Goal: Information Seeking & Learning: Learn about a topic

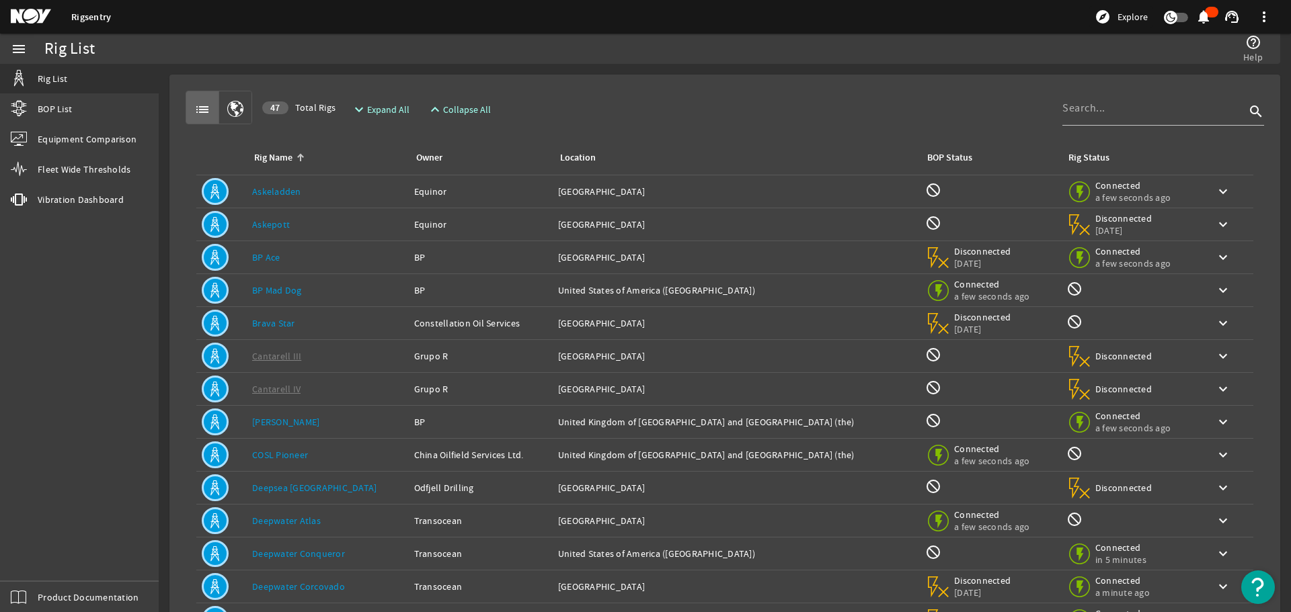
click at [1254, 588] on img "Open Resource Center" at bounding box center [1258, 588] width 34 height 34
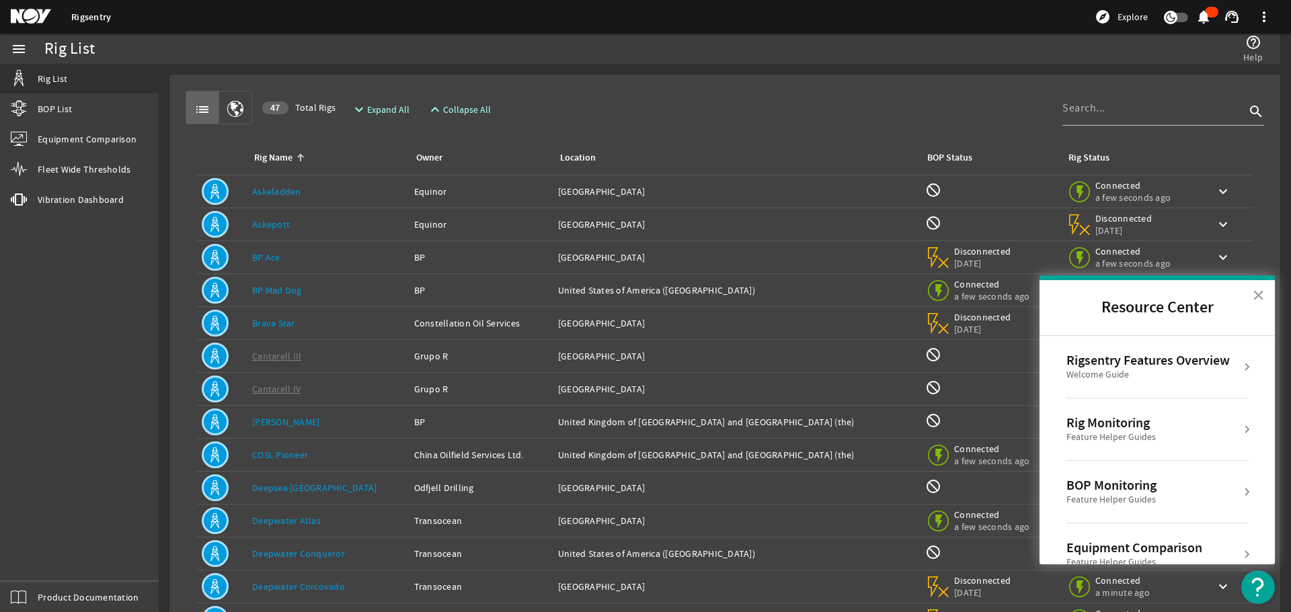
click at [1186, 370] on div "Welcome Guide" at bounding box center [1147, 374] width 163 height 13
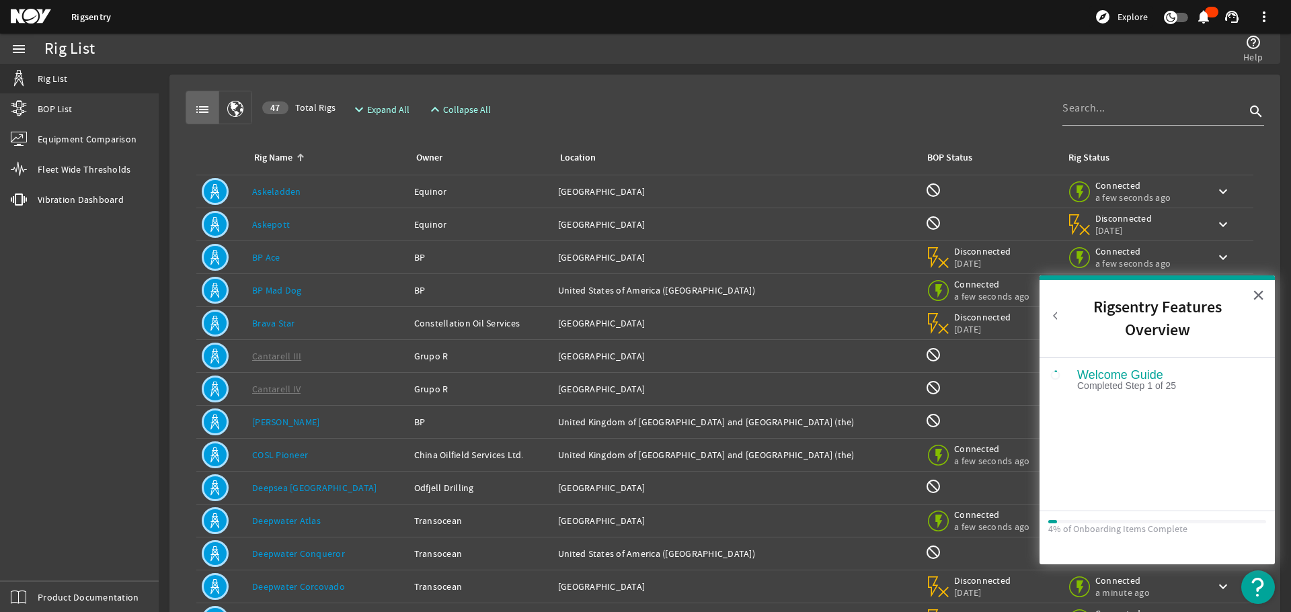
click at [1053, 317] on button "Back to Resource Center Home" at bounding box center [1055, 315] width 13 height 13
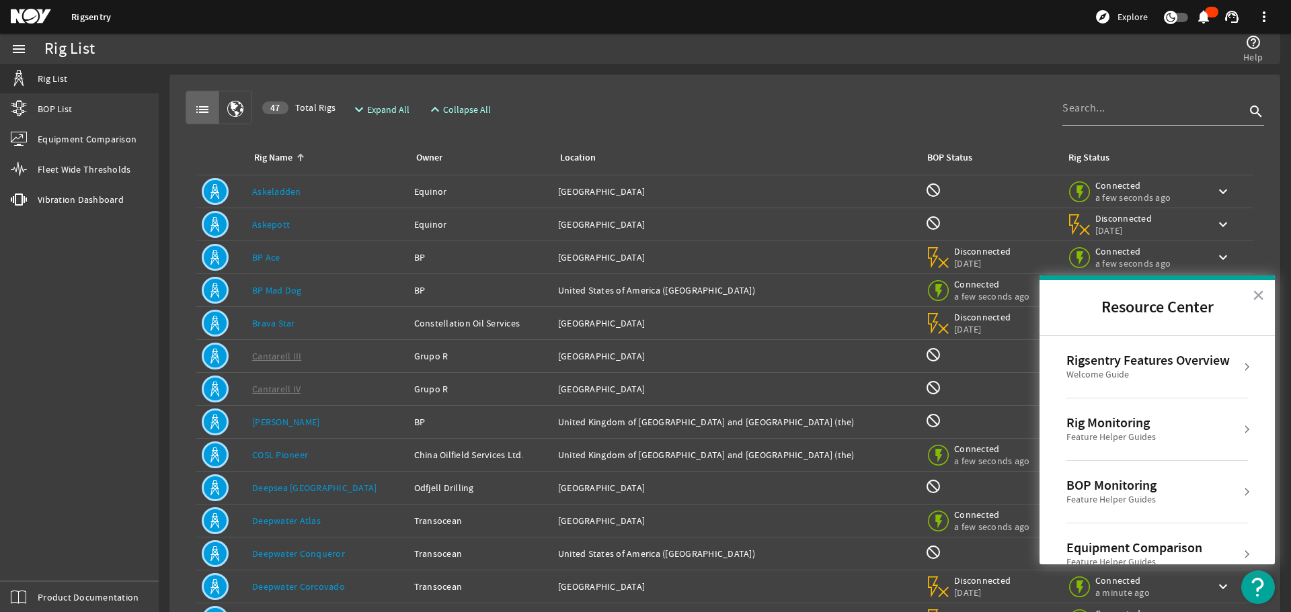
click at [1145, 437] on div "Feature Helper Guides" at bounding box center [1110, 437] width 89 height 13
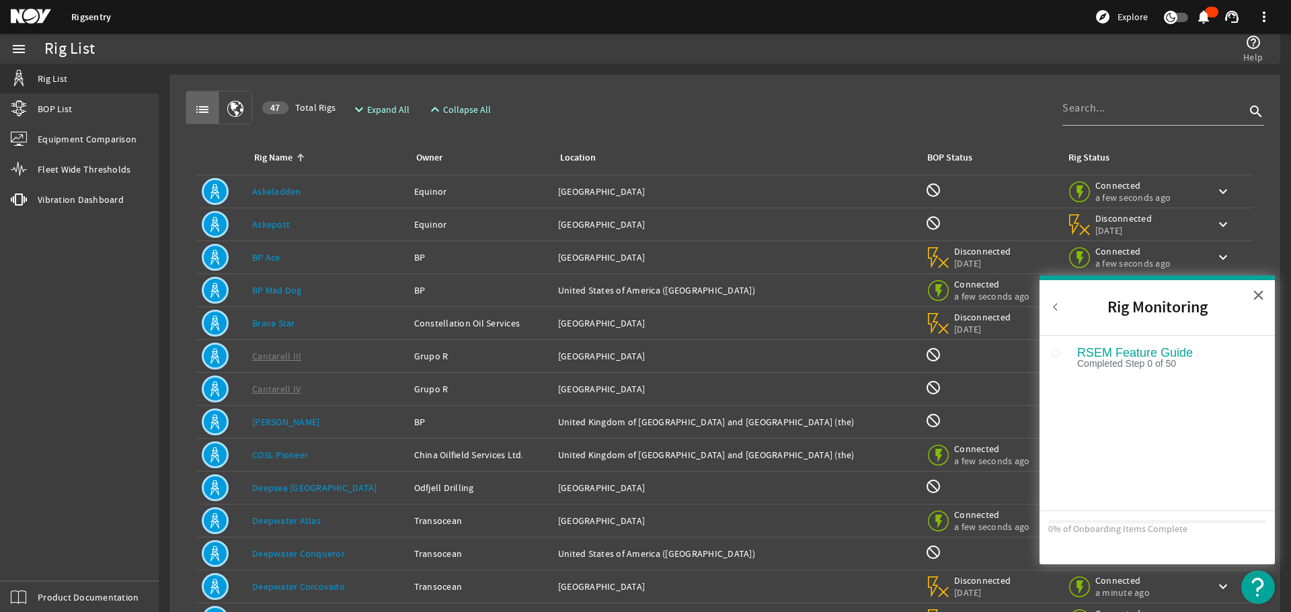
click at [1061, 313] on button "Back to Resource Center Home" at bounding box center [1055, 306] width 13 height 13
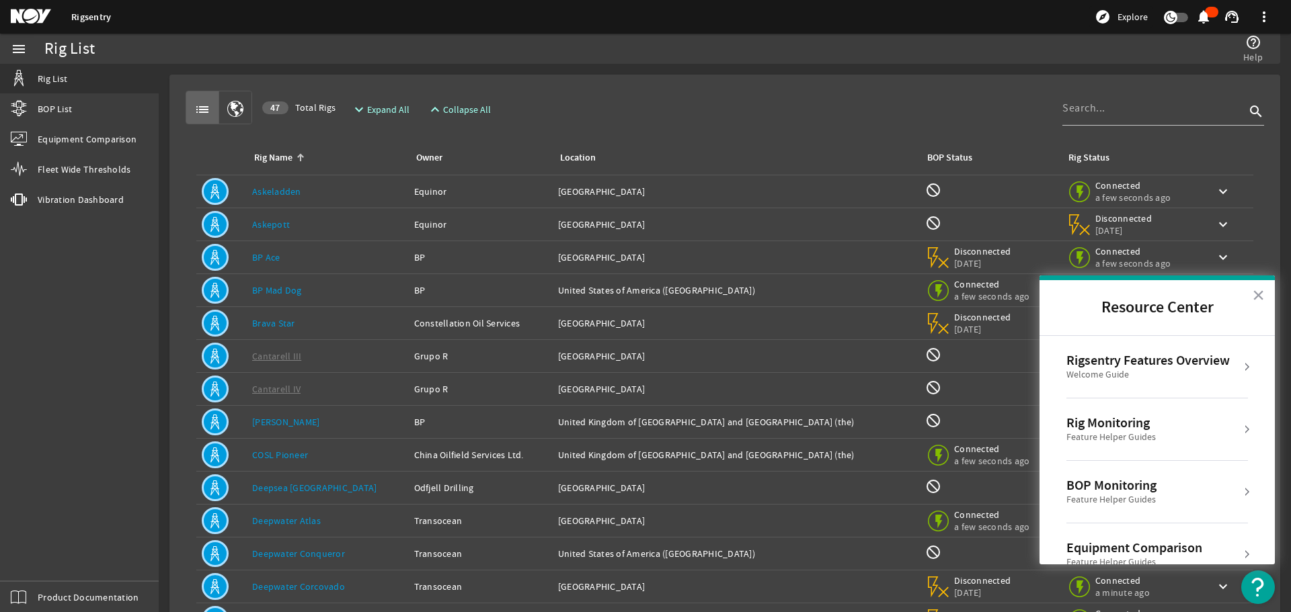
click at [1120, 497] on div "Feature Helper Guides" at bounding box center [1111, 499] width 90 height 13
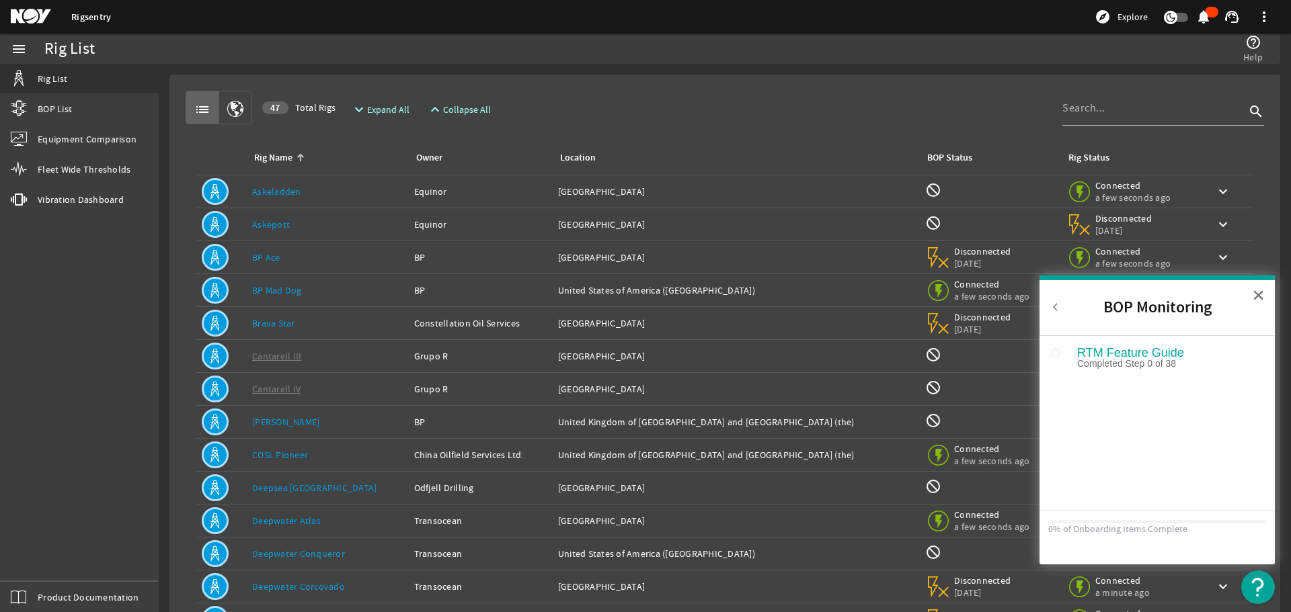
click at [1056, 296] on h2 "BOP Monitoring" at bounding box center [1156, 307] width 235 height 55
click at [1056, 298] on h2 "BOP Monitoring" at bounding box center [1156, 307] width 235 height 55
click at [1056, 305] on button "Back to Resource Center Home" at bounding box center [1055, 306] width 13 height 13
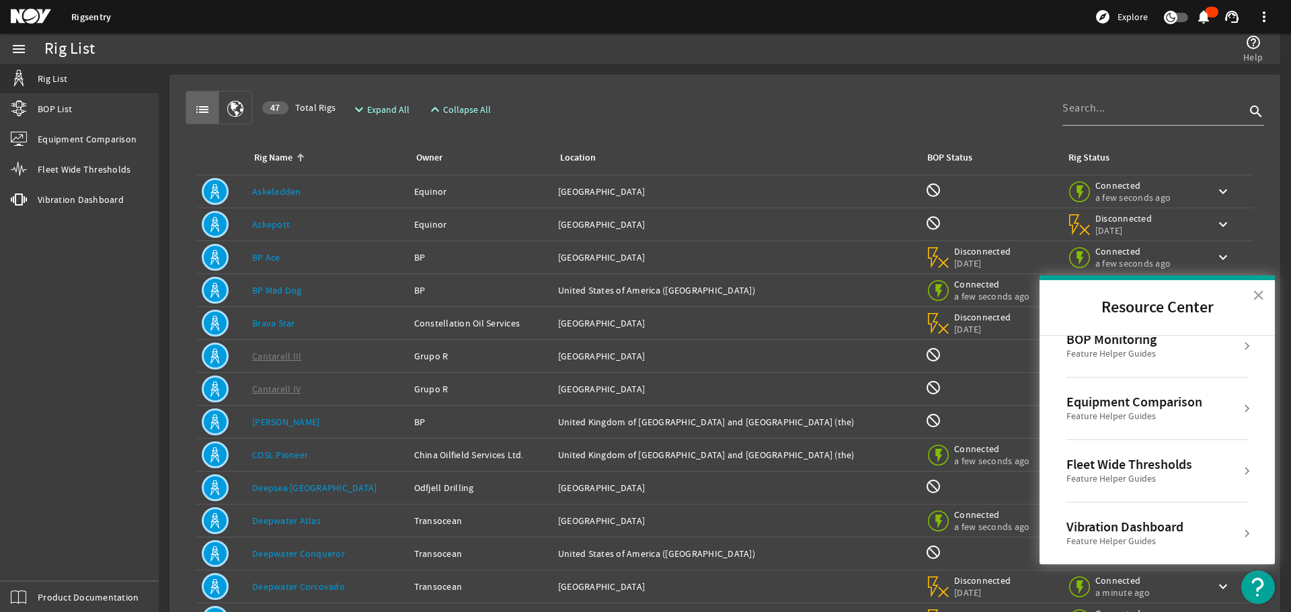
scroll to position [147, 0]
click at [1149, 407] on div "Equipment Comparison" at bounding box center [1134, 401] width 136 height 16
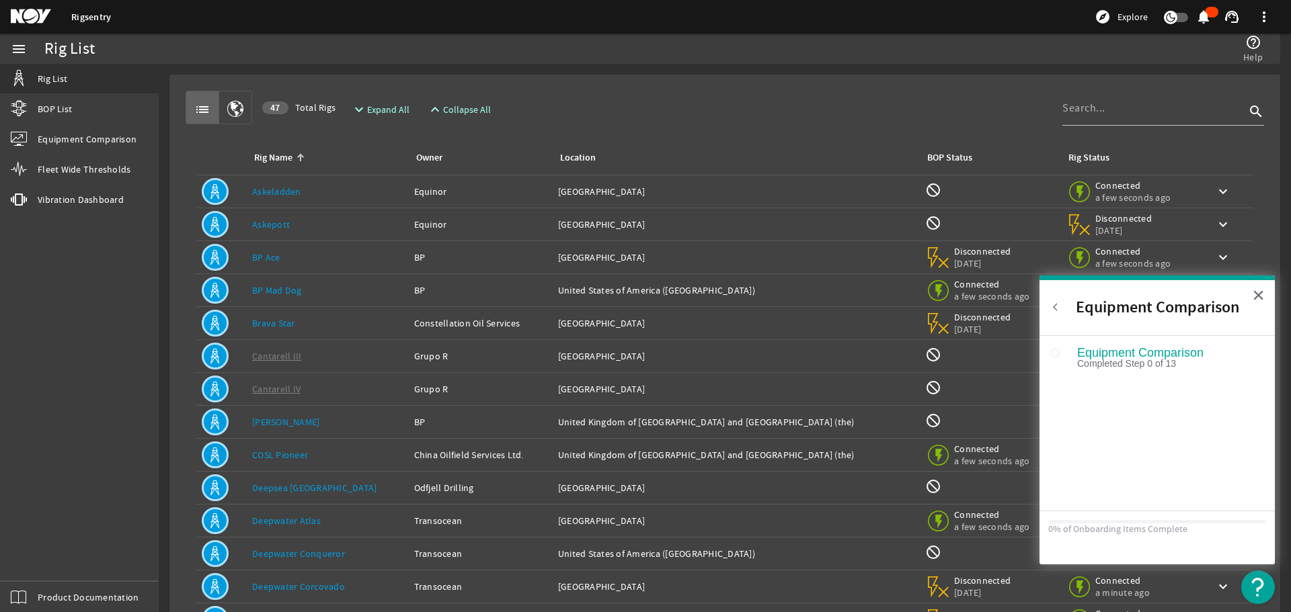
scroll to position [126, 0]
click at [1059, 315] on h2 "Equipment Comparison" at bounding box center [1156, 307] width 235 height 55
click at [1054, 315] on h2 "Equipment Comparison" at bounding box center [1156, 307] width 235 height 55
click at [1050, 308] on button "Back to Resource Center Home" at bounding box center [1055, 306] width 13 height 13
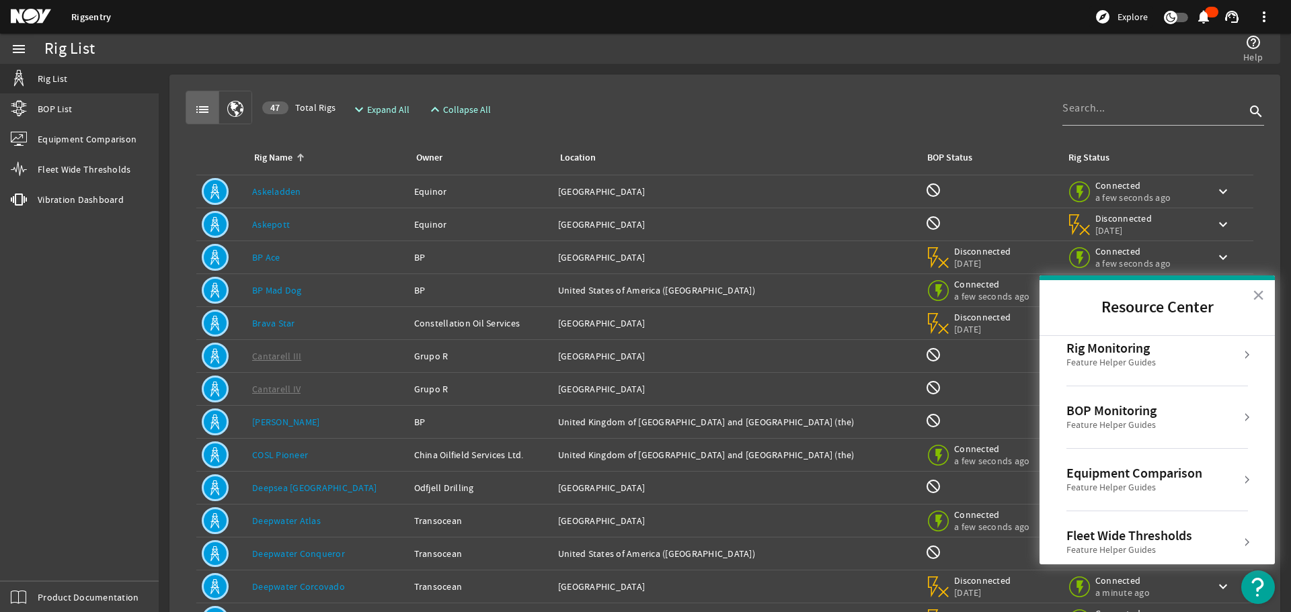
scroll to position [147, 0]
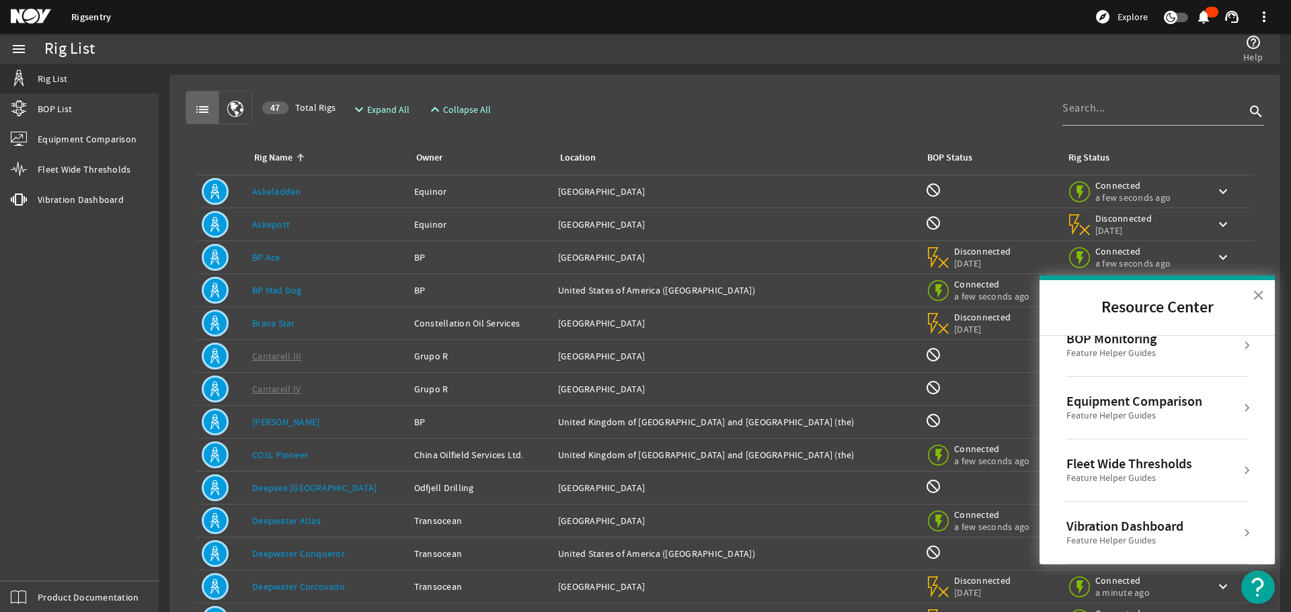
click at [1260, 294] on button "×" at bounding box center [1258, 295] width 13 height 22
